Goal: Transaction & Acquisition: Obtain resource

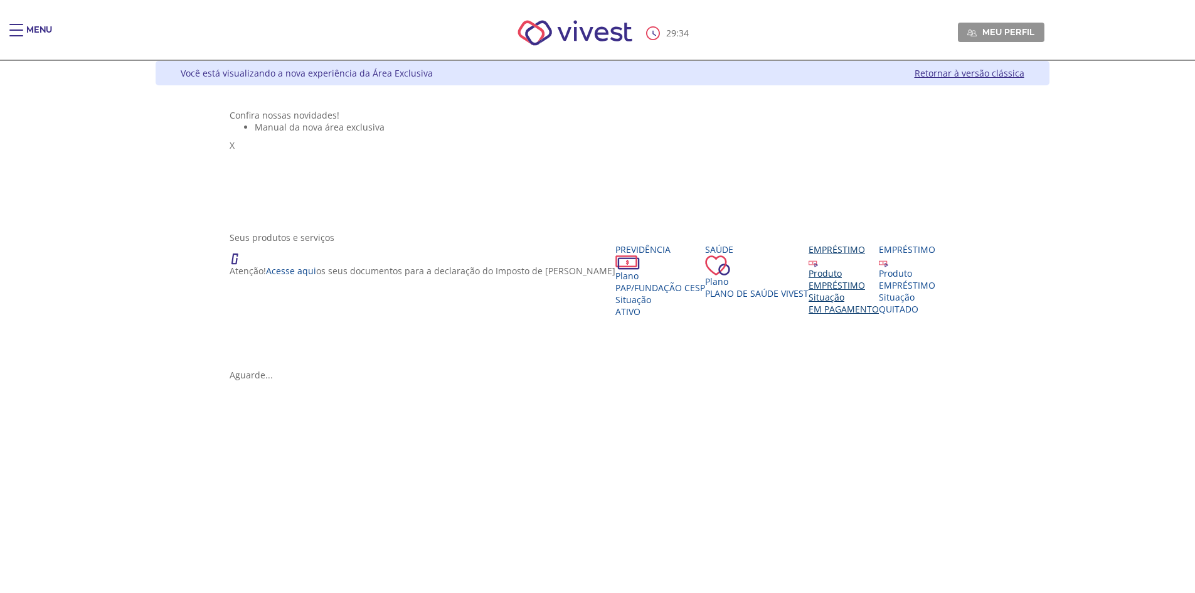
click at [815, 291] on div "EMPRÉSTIMO" at bounding box center [843, 285] width 70 height 12
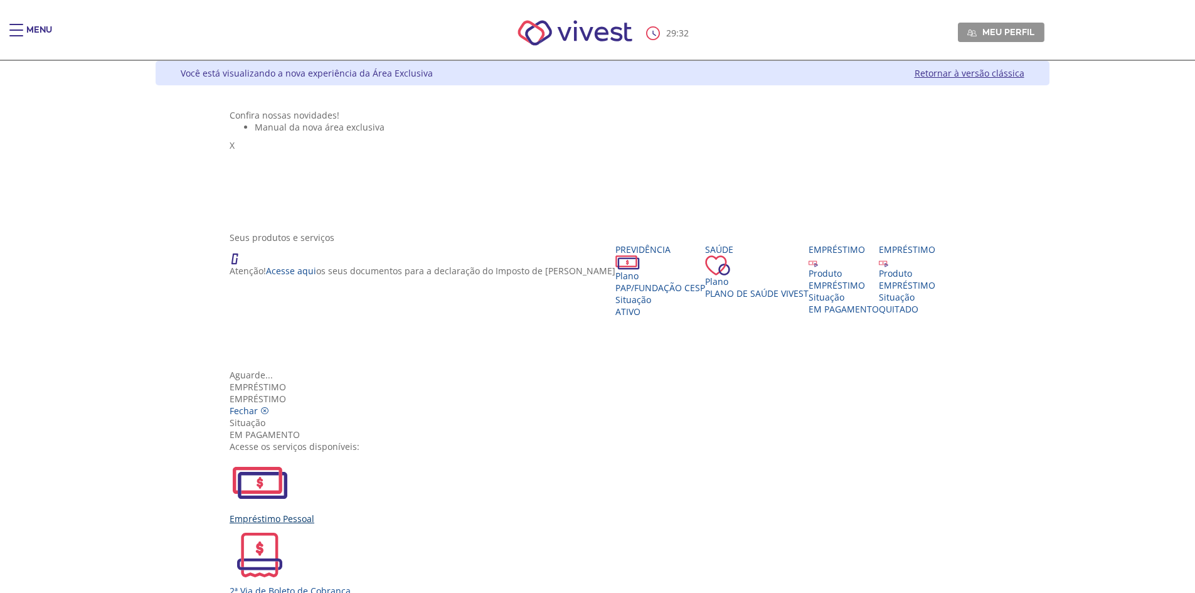
click at [432, 452] on div "Empréstimo Pessoal" at bounding box center [602, 488] width 745 height 72
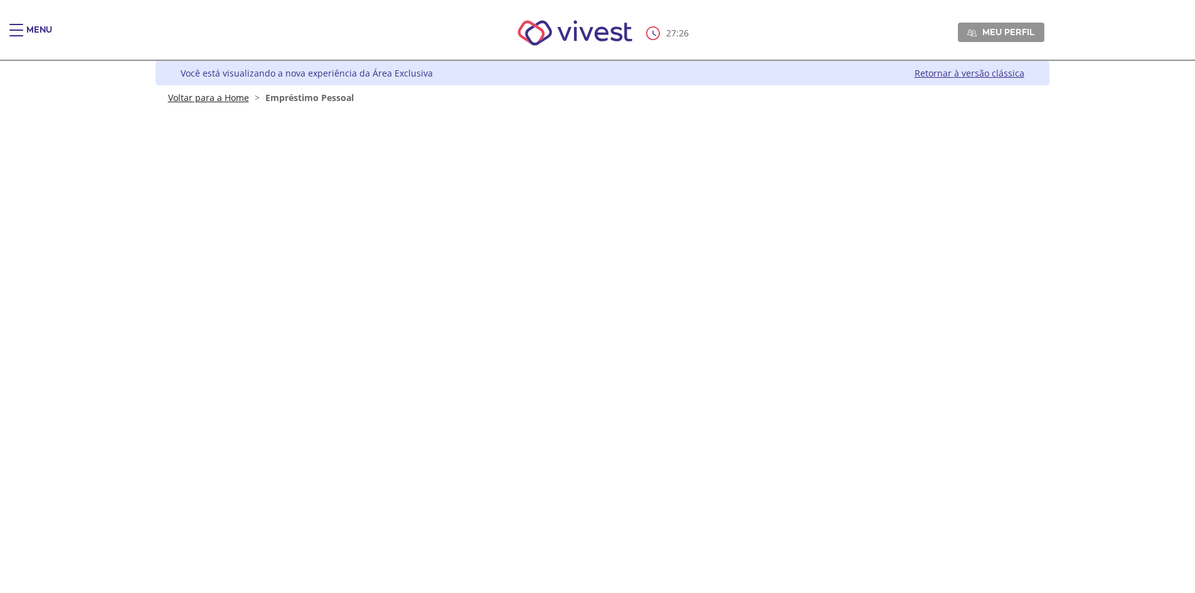
click at [214, 99] on link "Voltar para a Home" at bounding box center [208, 98] width 81 height 12
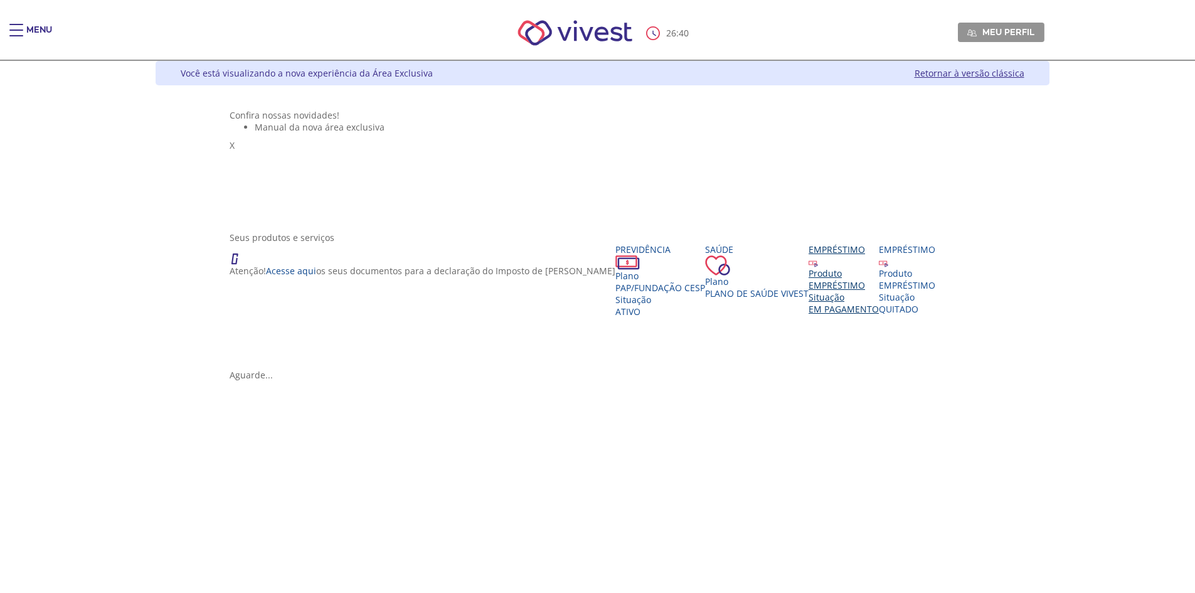
click at [808, 291] on div "EMPRÉSTIMO" at bounding box center [843, 285] width 70 height 12
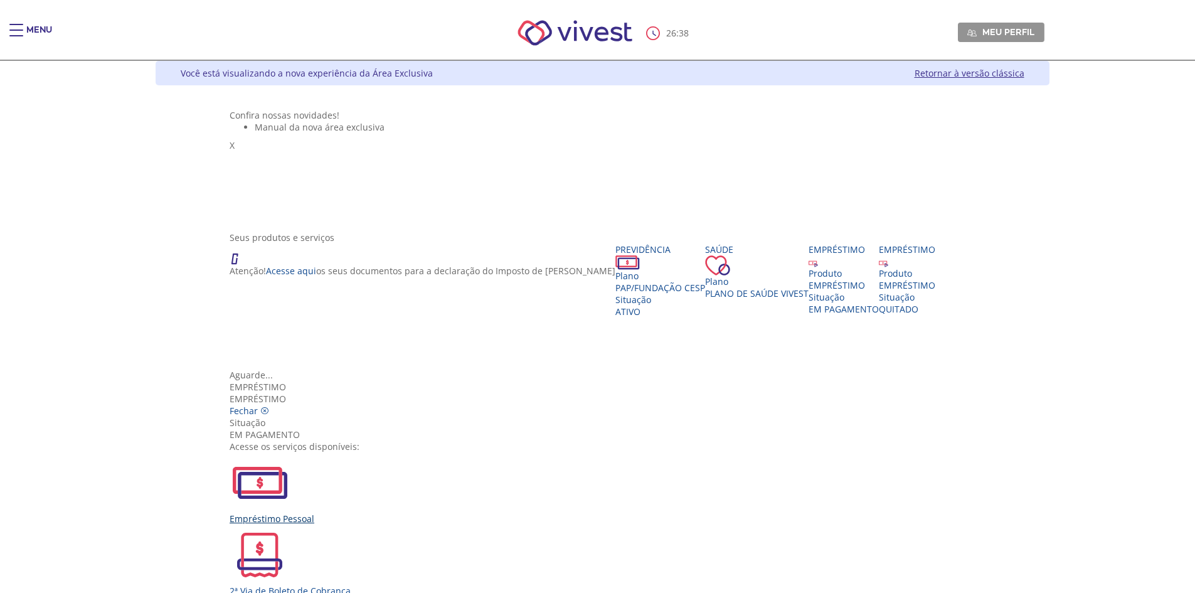
click at [447, 452] on div "Empréstimo Pessoal" at bounding box center [602, 488] width 745 height 72
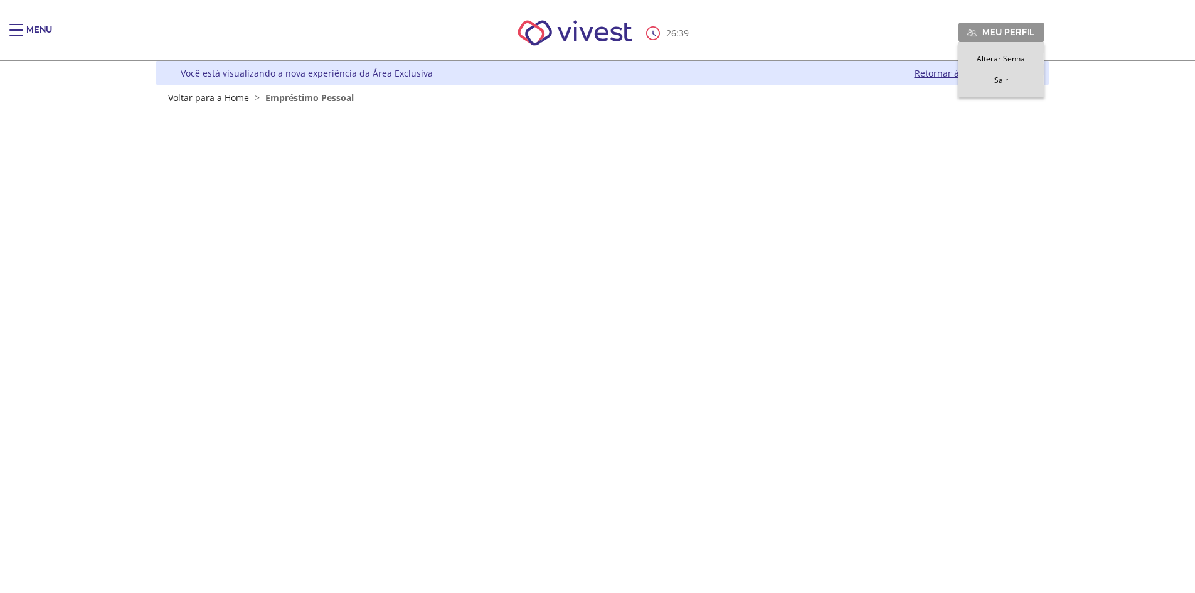
click at [1000, 83] on span "Sair" at bounding box center [1001, 80] width 14 height 11
